Goal: Task Accomplishment & Management: Manage account settings

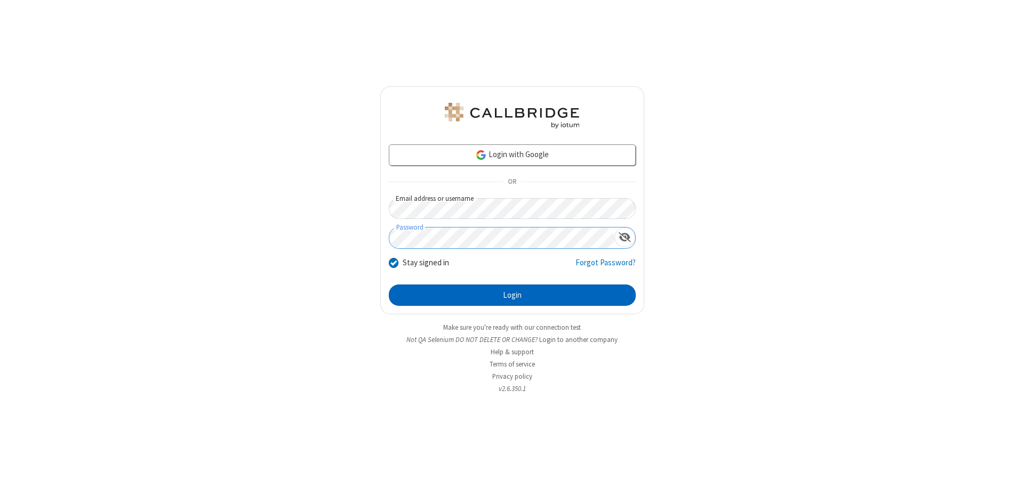
click at [512, 295] on button "Login" at bounding box center [512, 295] width 247 height 21
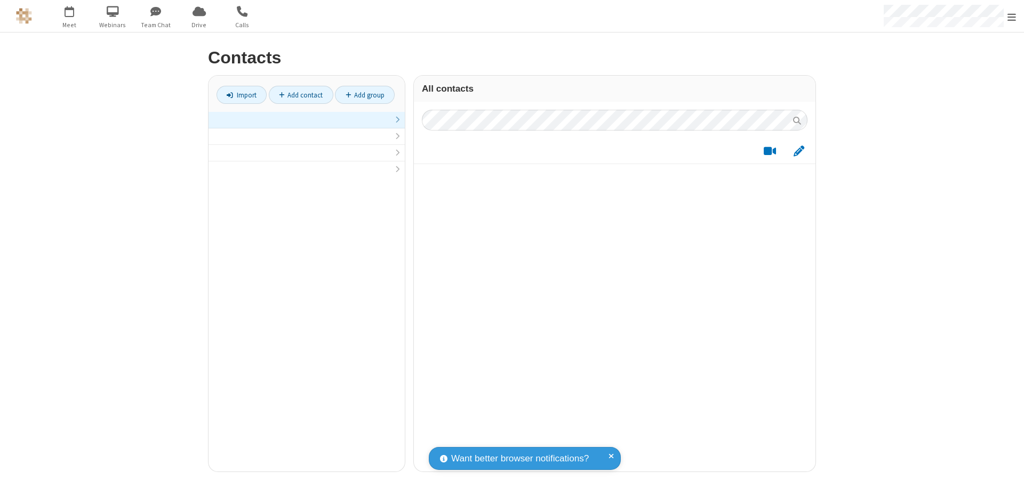
click at [301, 95] on link "Add contact" at bounding box center [301, 95] width 65 height 18
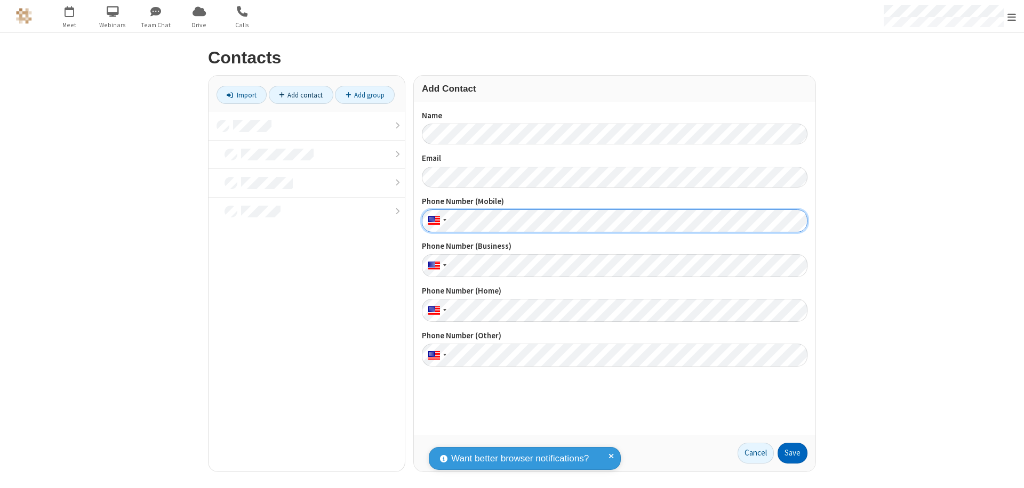
click at [792, 453] on button "Save" at bounding box center [792, 453] width 30 height 21
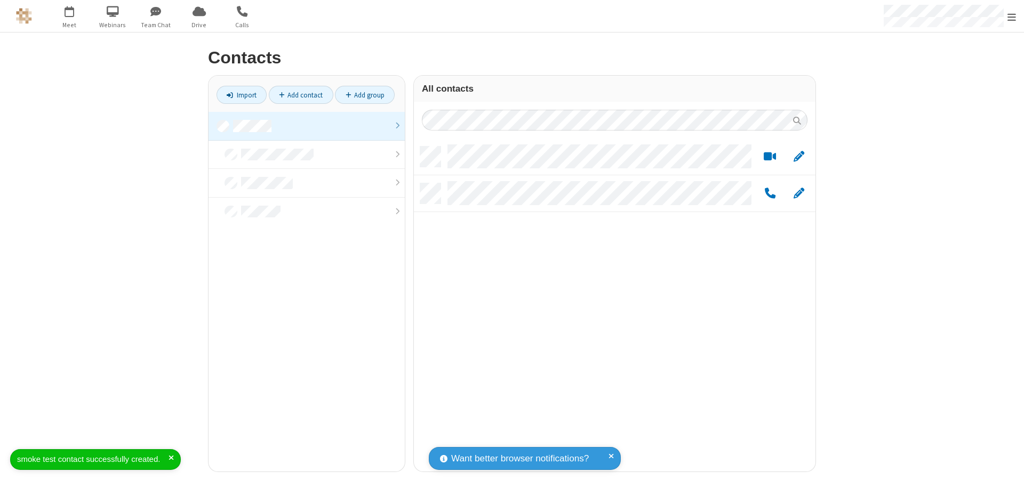
scroll to position [325, 394]
click at [301, 95] on link "Add contact" at bounding box center [301, 95] width 65 height 18
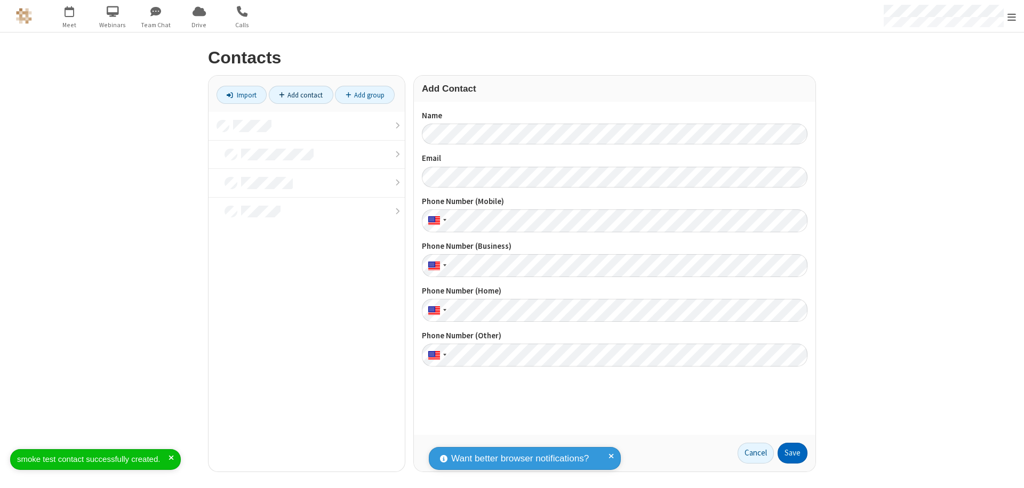
click at [792, 453] on button "Save" at bounding box center [792, 453] width 30 height 21
